Goal: Find specific page/section: Find specific page/section

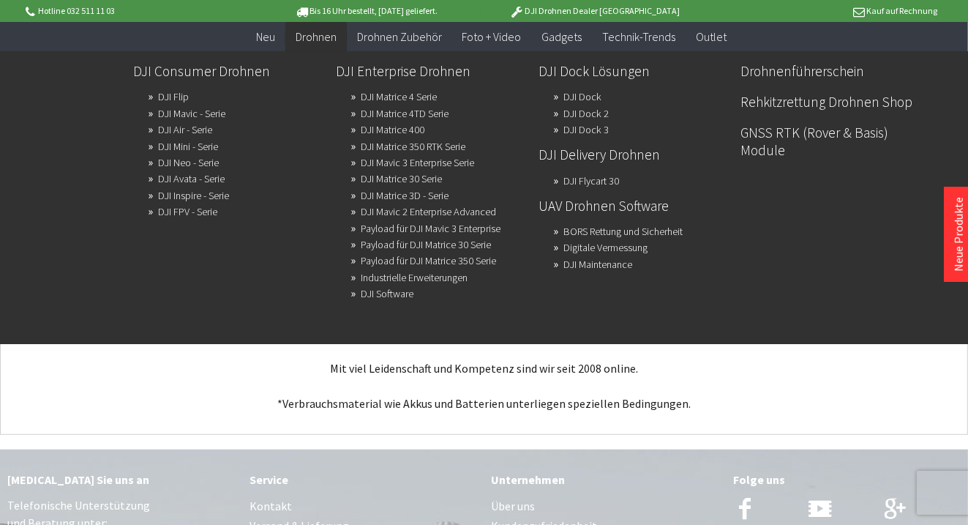
scroll to position [5565, 0]
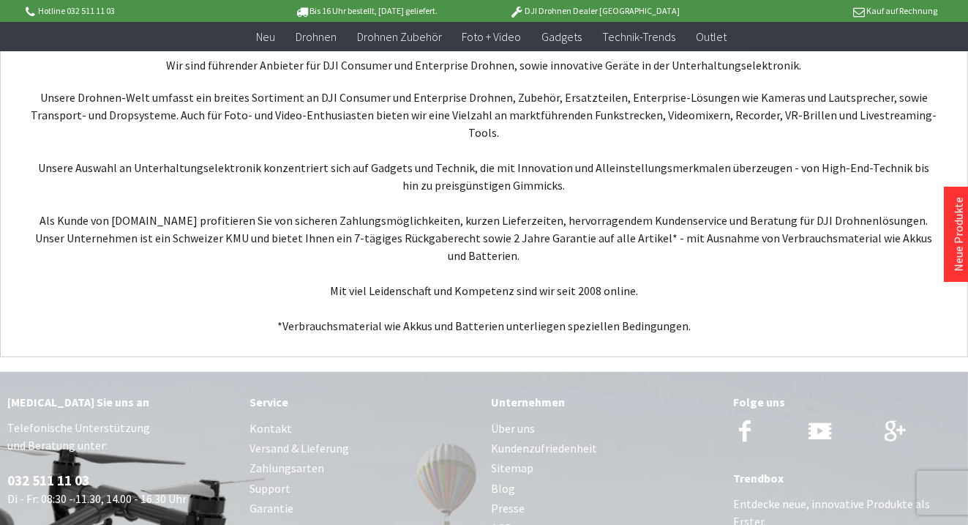
click at [501, 458] on link "Sitemap" at bounding box center [606, 468] width 228 height 20
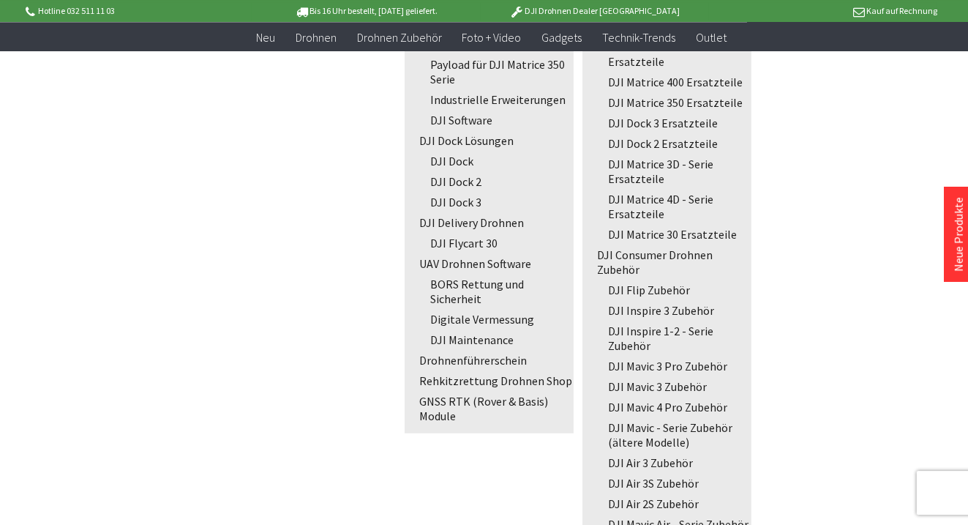
scroll to position [695, 0]
drag, startPoint x: 501, startPoint y: 432, endPoint x: 492, endPoint y: 420, distance: 14.6
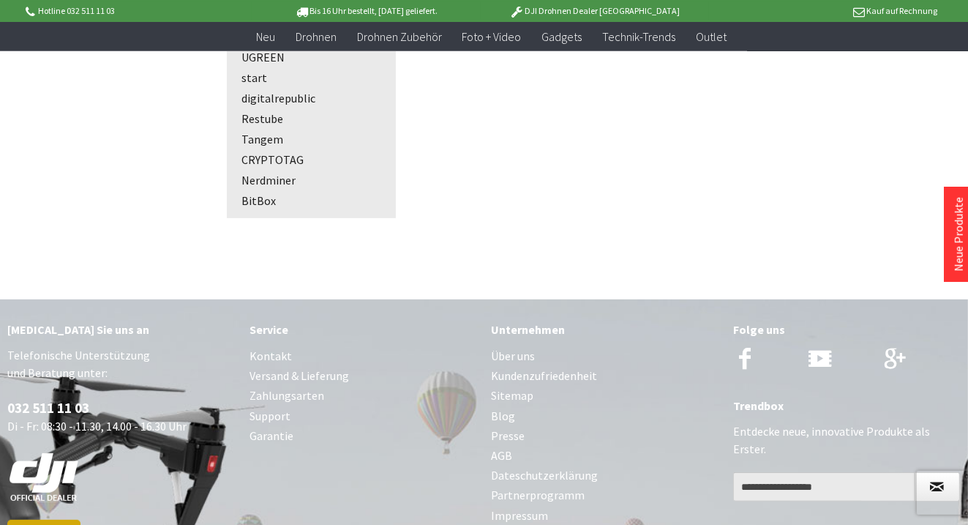
scroll to position [5411, 0]
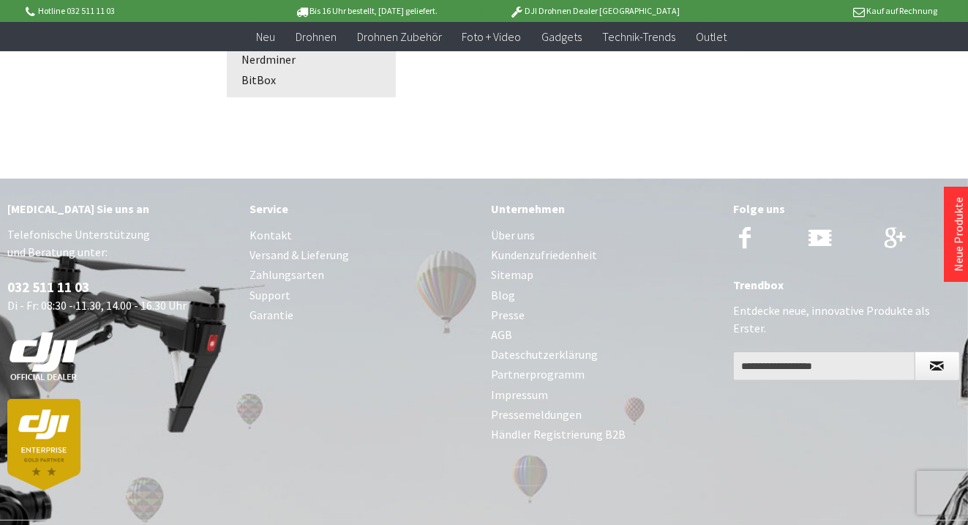
drag, startPoint x: 445, startPoint y: 377, endPoint x: 436, endPoint y: 376, distance: 8.9
click at [411, 363] on div "Rufen Sie uns an Telefonische Unterstützung und Beratung unter: 032 511 11 03 D…" at bounding box center [484, 350] width 968 height 342
drag, startPoint x: 411, startPoint y: 363, endPoint x: 347, endPoint y: 374, distance: 64.6
click at [256, 285] on link "Support" at bounding box center [364, 295] width 228 height 20
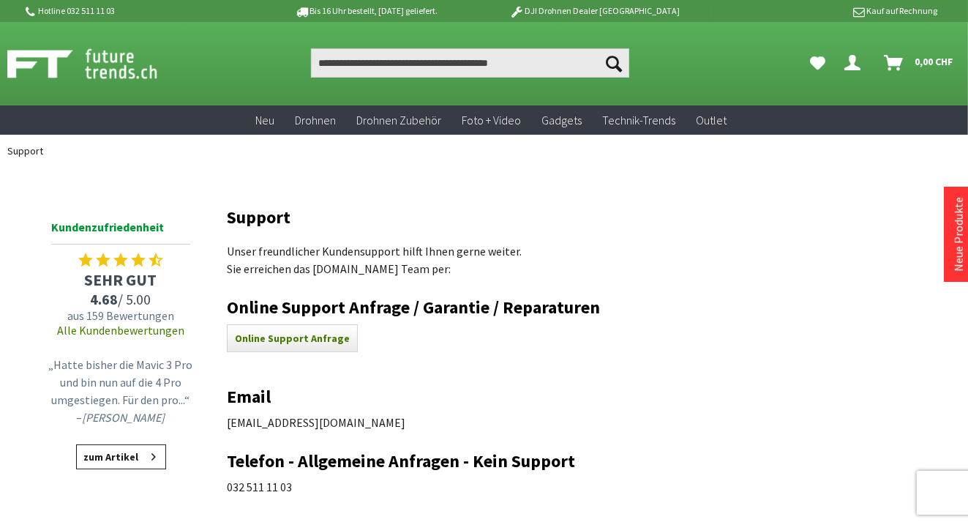
click at [111, 458] on link "zum Artikel" at bounding box center [121, 456] width 90 height 25
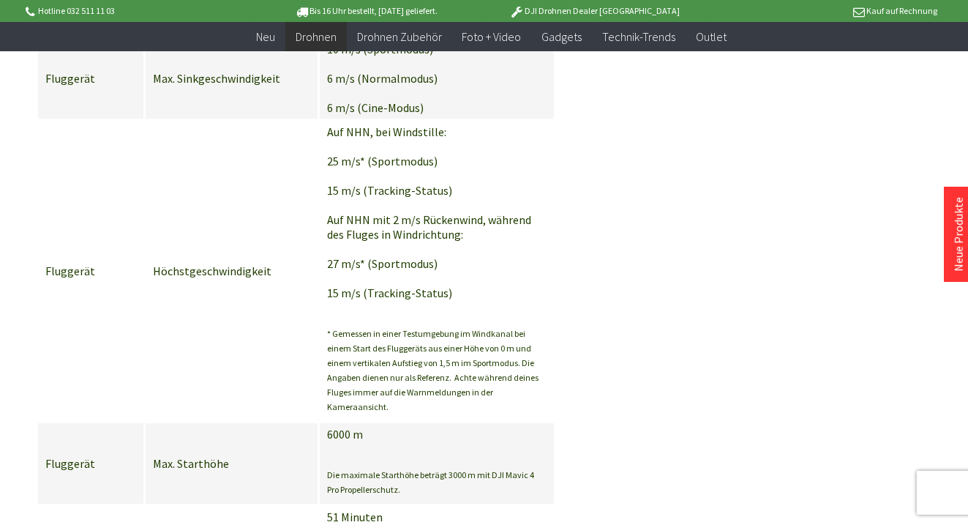
scroll to position [3633, 0]
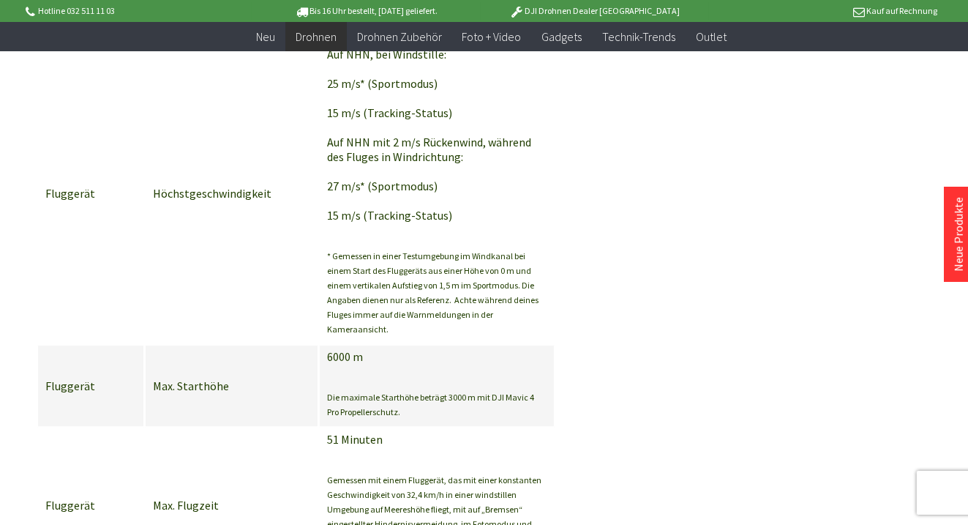
drag, startPoint x: 109, startPoint y: 452, endPoint x: 108, endPoint y: 438, distance: 13.9
